Goal: Task Accomplishment & Management: Use online tool/utility

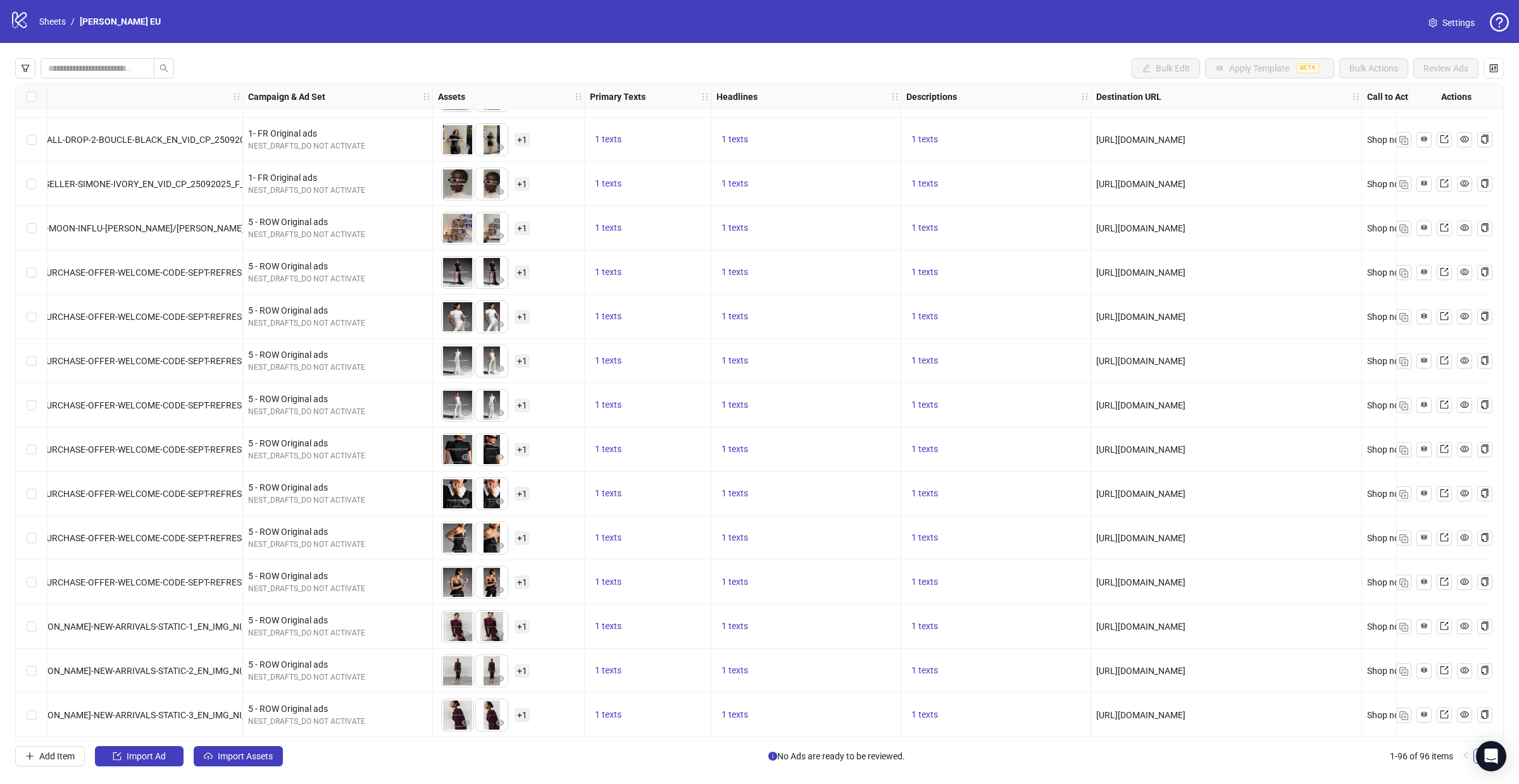
scroll to position [3425, 165]
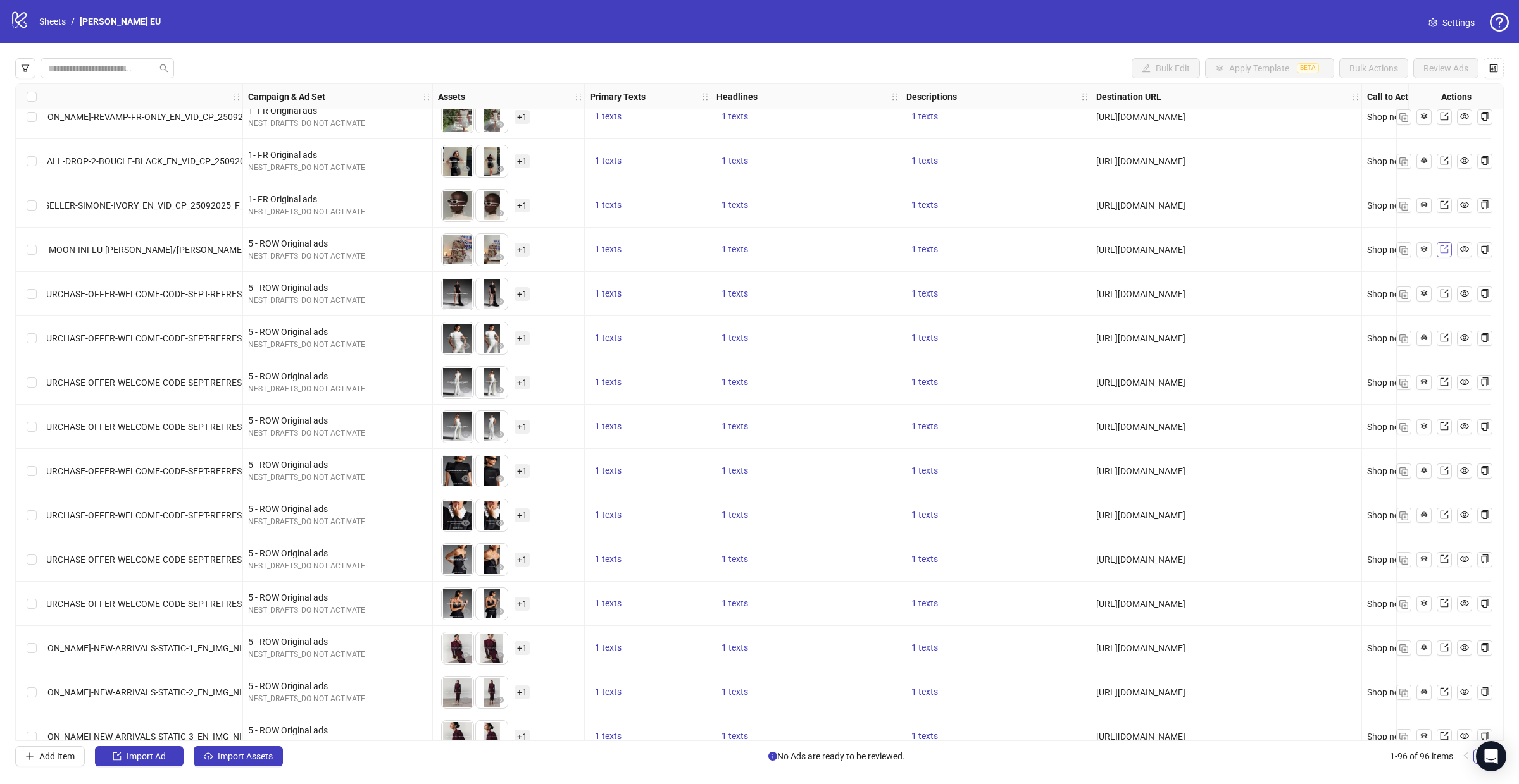
click at [1446, 251] on icon "export" at bounding box center [1443, 249] width 9 height 9
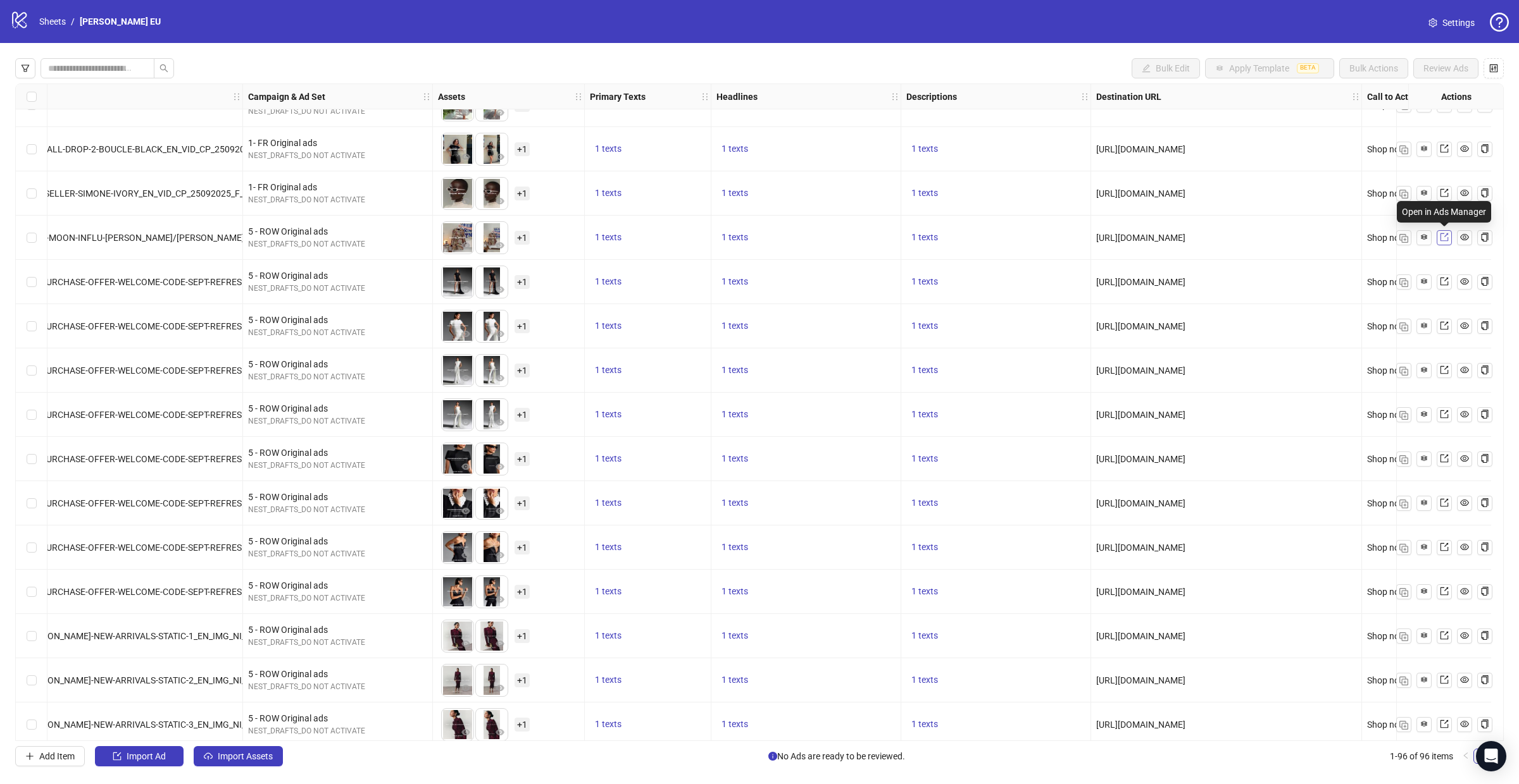
click at [1447, 241] on icon "export" at bounding box center [1443, 237] width 9 height 9
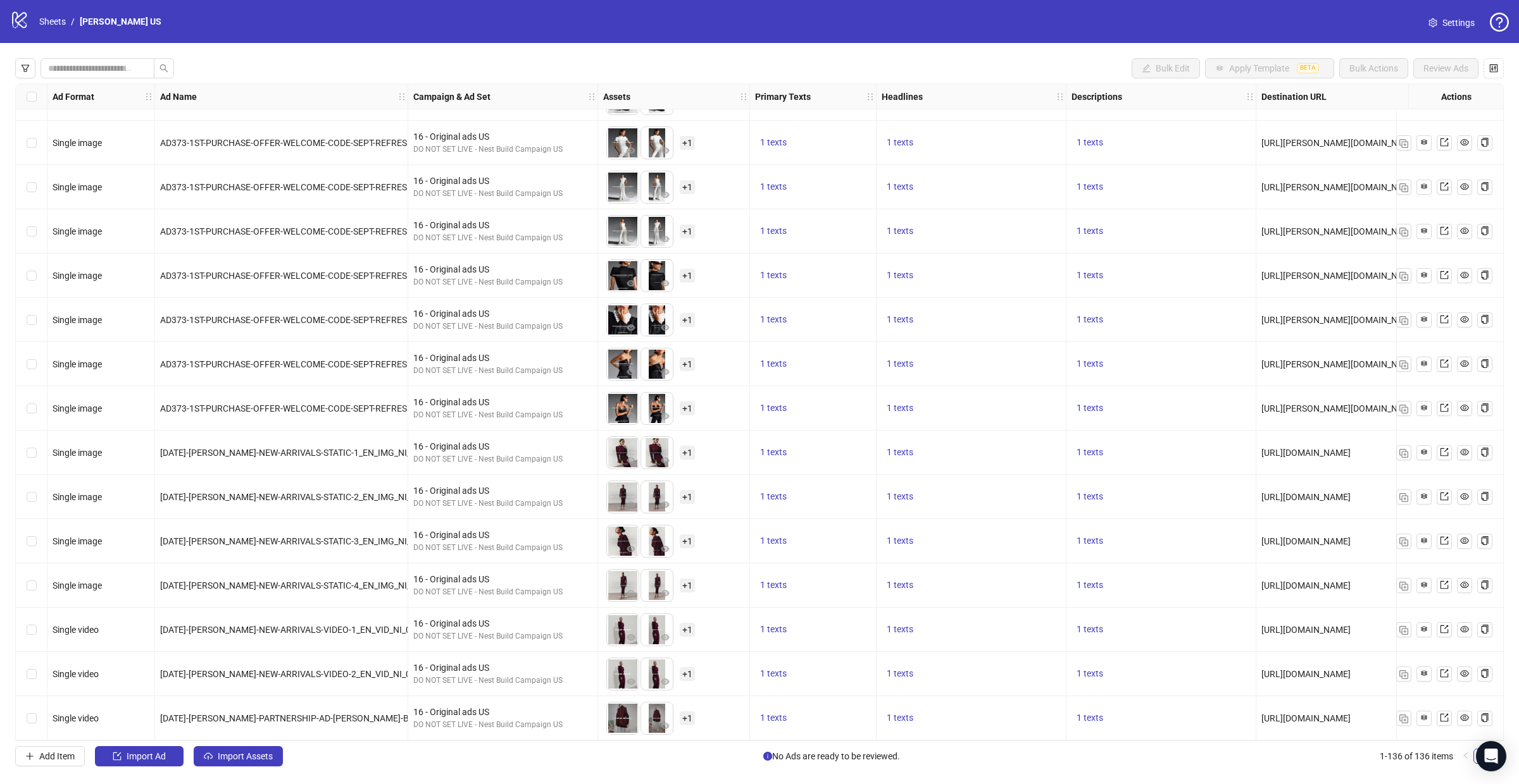
scroll to position [5397, 0]
click at [903, 403] on span "1 texts" at bounding box center [899, 408] width 26 height 10
click at [783, 447] on span "1 texts" at bounding box center [773, 452] width 26 height 10
click at [1023, 539] on div "1 texts" at bounding box center [971, 542] width 179 height 16
click at [895, 449] on span "1 texts" at bounding box center [899, 452] width 26 height 10
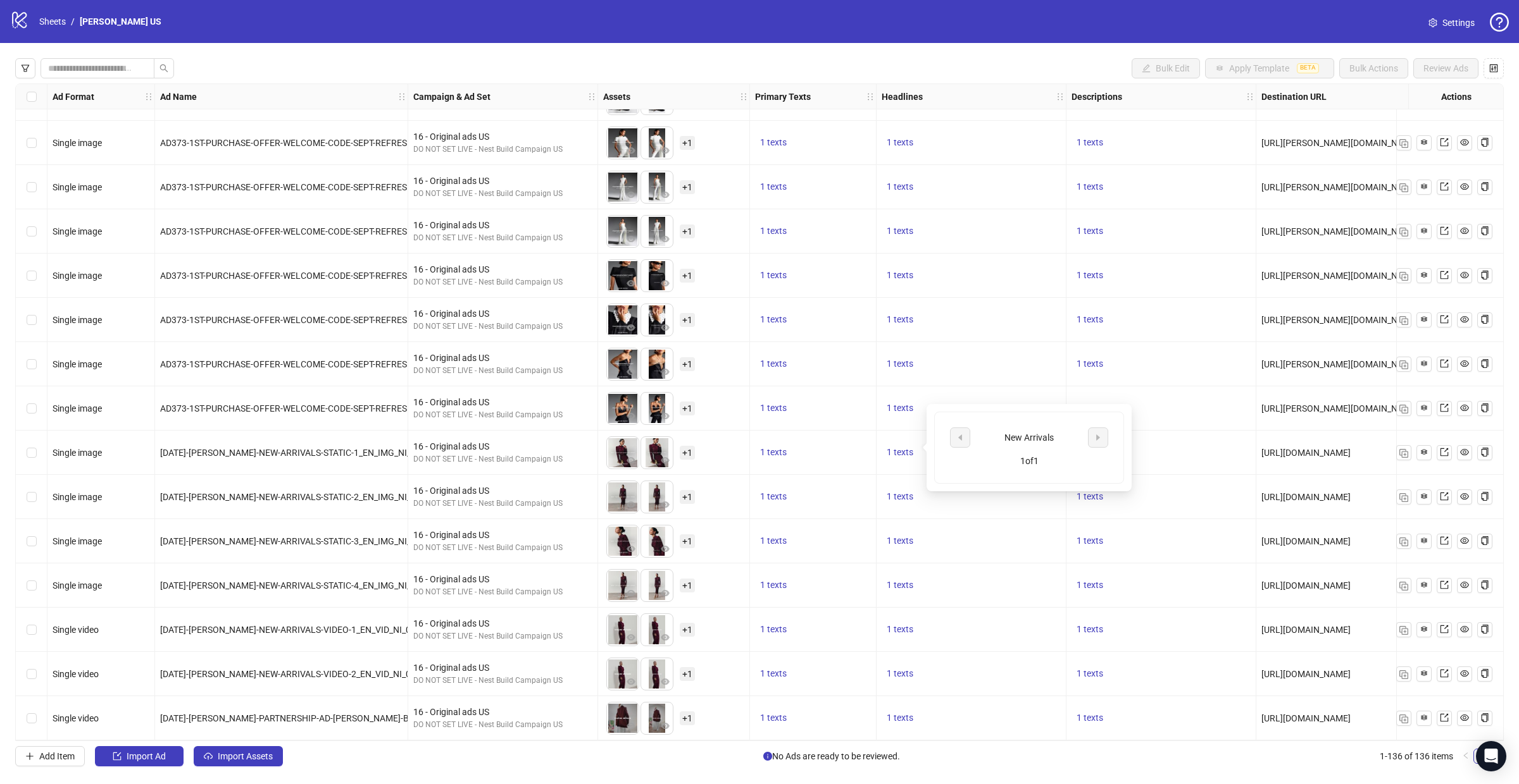
click at [985, 549] on div "1 texts" at bounding box center [971, 542] width 190 height 45
click at [1084, 448] on span "1 texts" at bounding box center [1089, 452] width 26 height 10
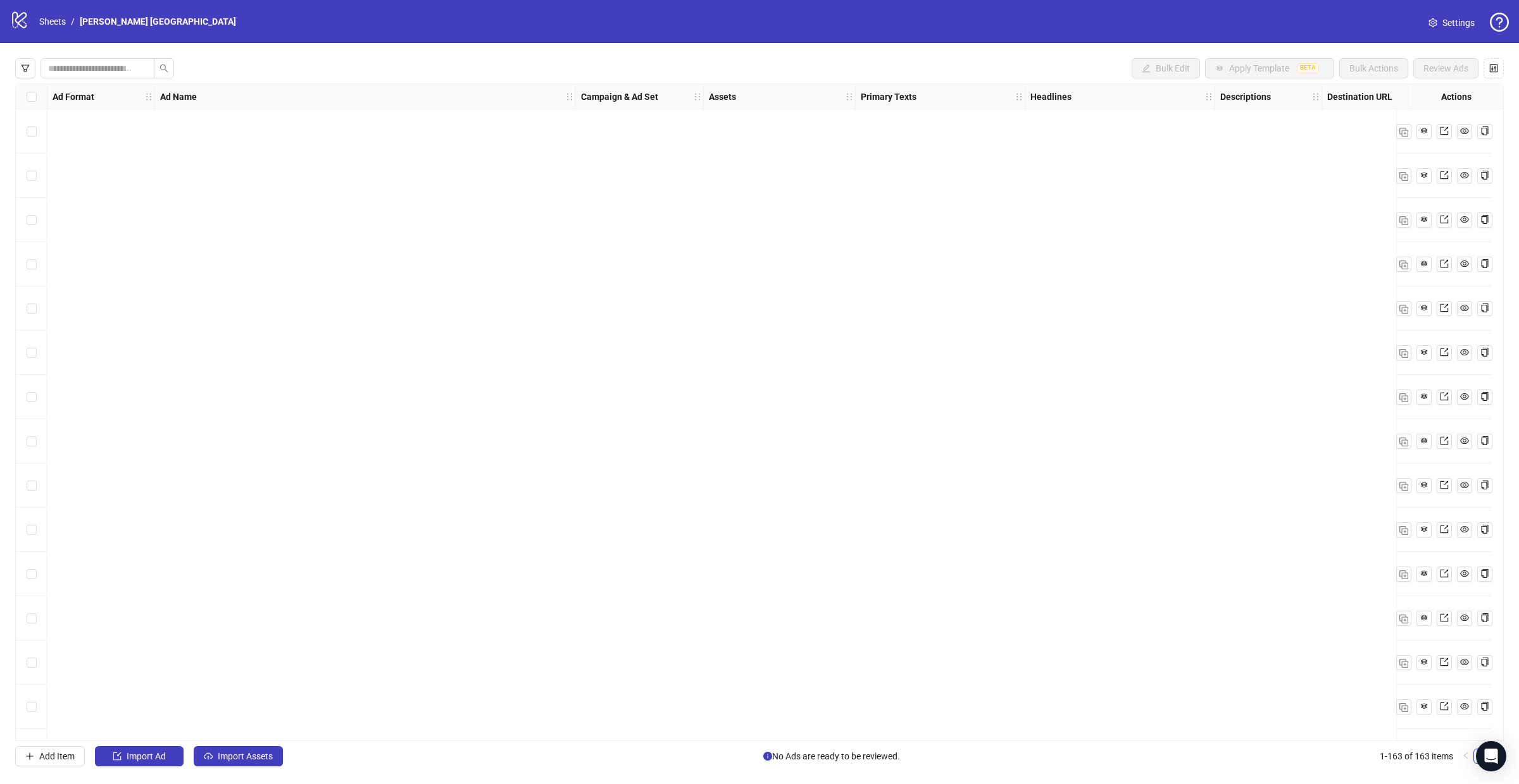
scroll to position [6399, 0]
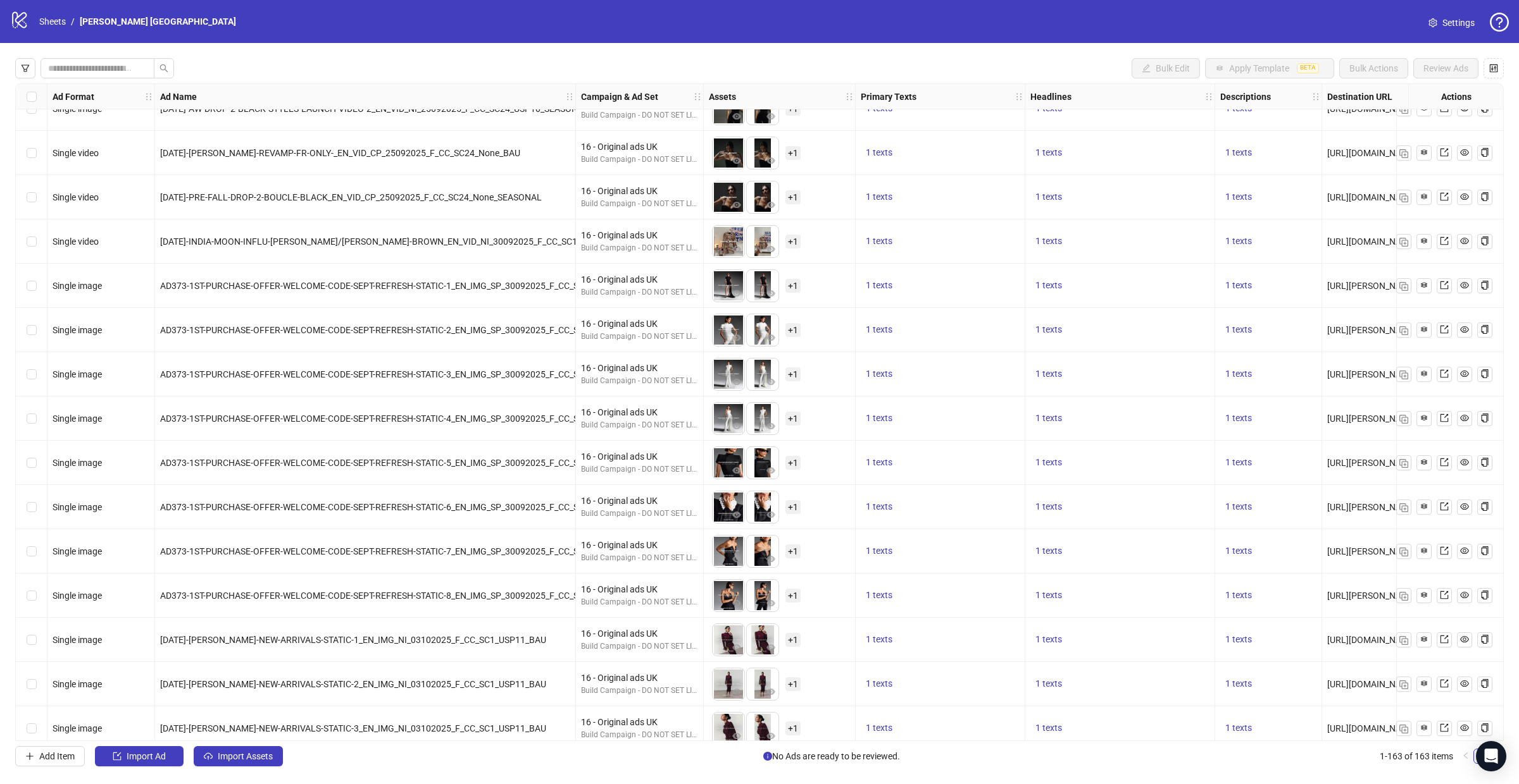
click at [1054, 485] on div "Ad Format Ad Name Campaign & Ad Set Assets Primary Texts Headlines Descriptions…" at bounding box center [760, 412] width 1489 height 658
click at [1050, 492] on div "Ad Format Ad Name Campaign & Ad Set Assets Primary Texts Headlines Descriptions…" at bounding box center [760, 412] width 1489 height 658
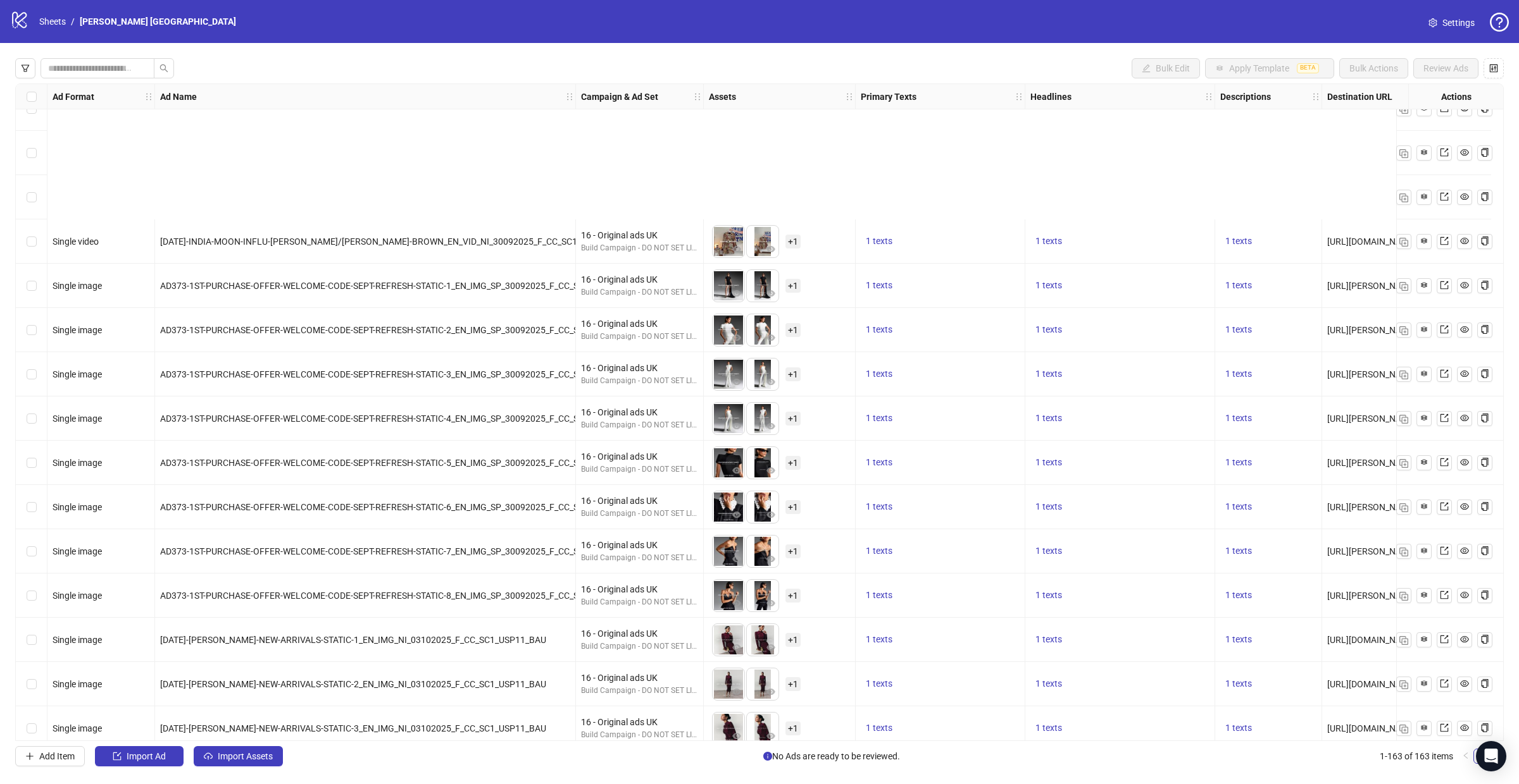
scroll to position [6592, 0]
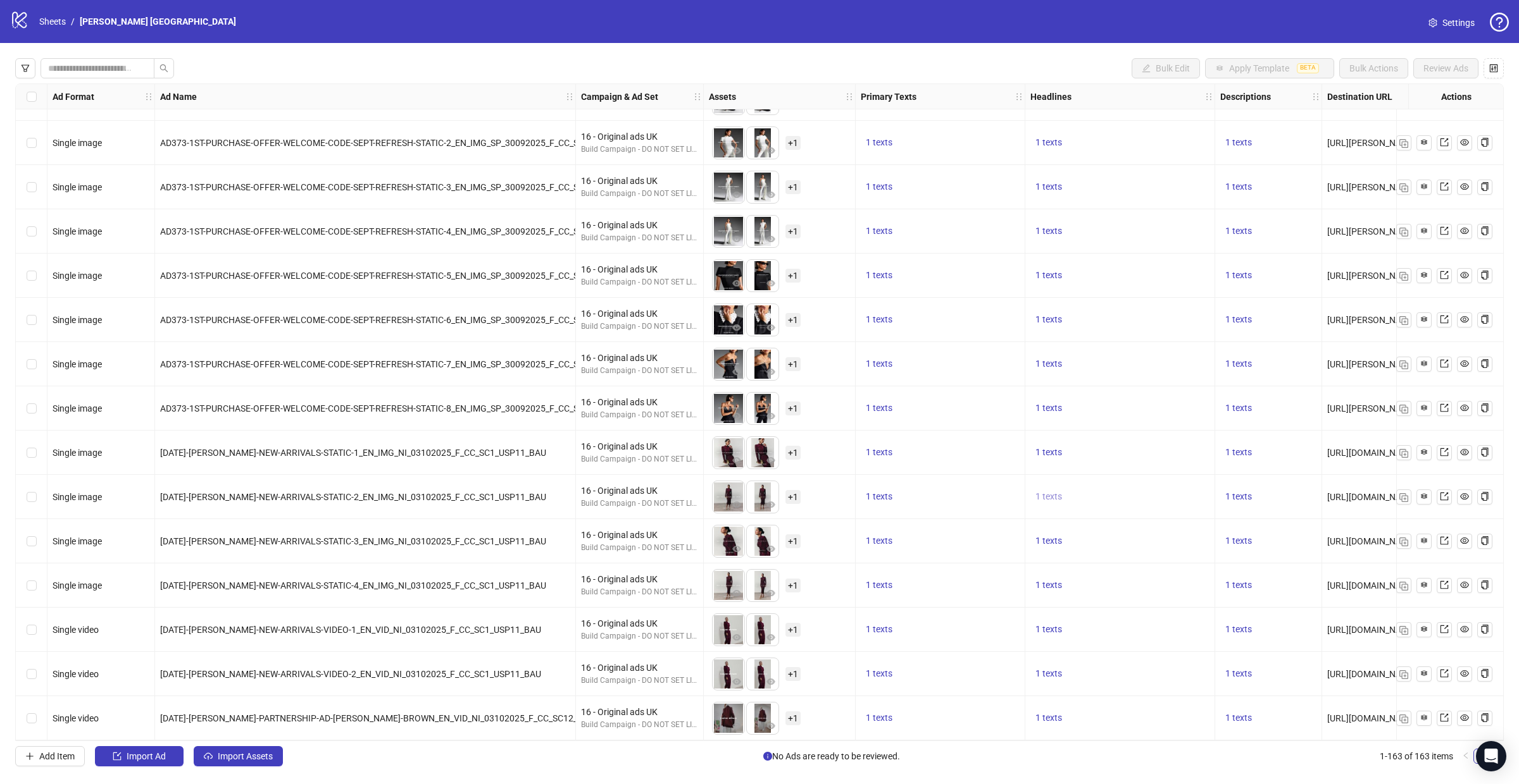
click at [1048, 492] on span "1 texts" at bounding box center [1048, 496] width 26 height 10
click at [1005, 457] on div "1 texts" at bounding box center [940, 453] width 170 height 45
click at [1037, 362] on span "1 texts" at bounding box center [1048, 363] width 26 height 10
